Goal: Navigation & Orientation: Find specific page/section

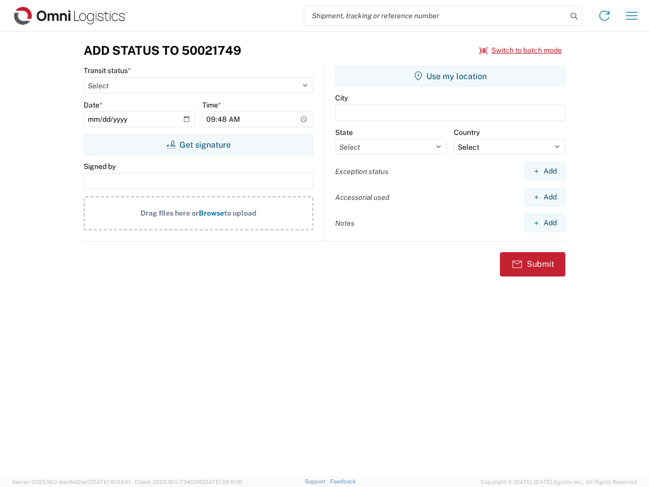
click at [435, 16] on input "search" at bounding box center [435, 15] width 263 height 19
click at [574, 16] on icon at bounding box center [574, 16] width 14 height 14
click at [604, 16] on icon at bounding box center [604, 16] width 16 height 16
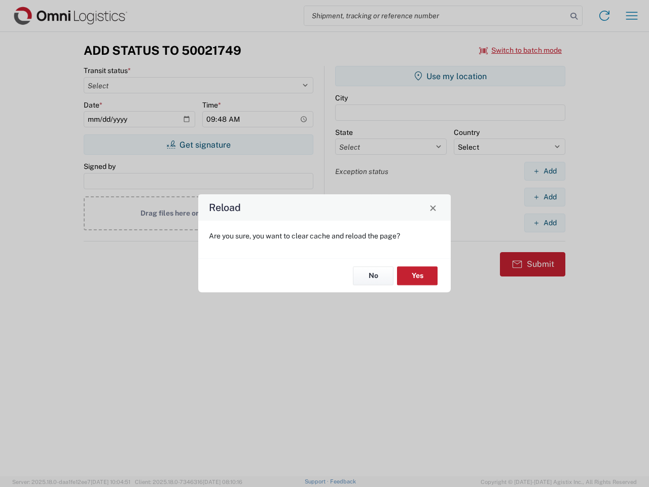
click at [521, 50] on div "Reload Are you sure, you want to clear cache and reload the page? No Yes" at bounding box center [324, 243] width 649 height 487
click at [198, 144] on div "Reload Are you sure, you want to clear cache and reload the page? No Yes" at bounding box center [324, 243] width 649 height 487
click at [450, 76] on div "Reload Are you sure, you want to clear cache and reload the page? No Yes" at bounding box center [324, 243] width 649 height 487
click at [544, 171] on div "Reload Are you sure, you want to clear cache and reload the page? No Yes" at bounding box center [324, 243] width 649 height 487
click at [544, 197] on div "Reload Are you sure, you want to clear cache and reload the page? No Yes" at bounding box center [324, 243] width 649 height 487
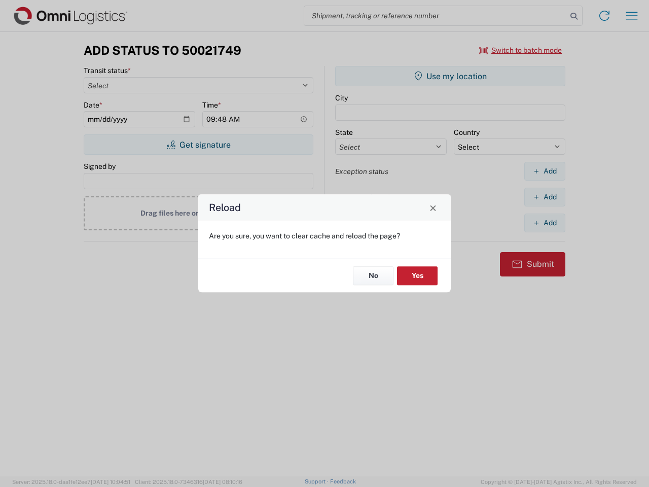
click at [544, 223] on div "Reload Are you sure, you want to clear cache and reload the page? No Yes" at bounding box center [324, 243] width 649 height 487
